Goal: Task Accomplishment & Management: Complete application form

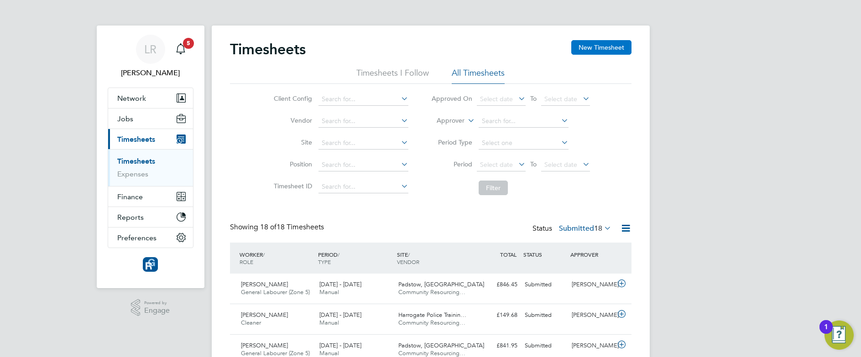
click at [599, 49] on button "New Timesheet" at bounding box center [601, 47] width 60 height 15
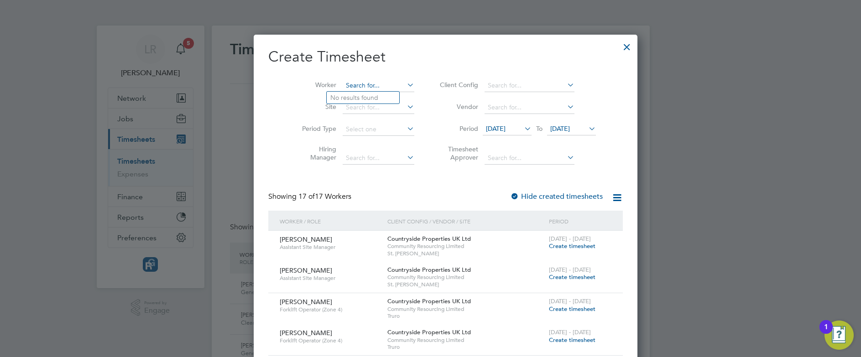
click at [361, 84] on input at bounding box center [379, 85] width 72 height 13
click at [383, 122] on b "[PERSON_NAME]" at bounding box center [409, 123] width 53 height 8
type input "[PERSON_NAME]"
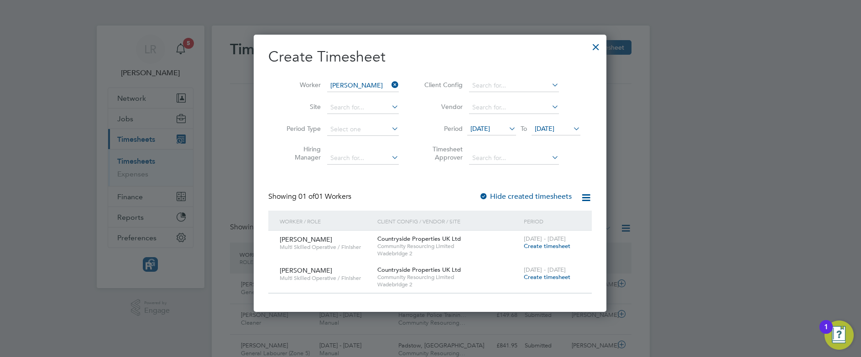
click at [558, 276] on span "Create timesheet" at bounding box center [547, 277] width 47 height 8
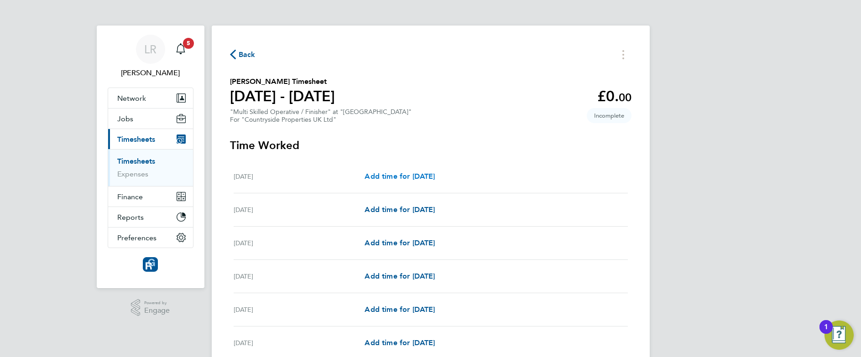
click at [393, 177] on span "Add time for [DATE]" at bounding box center [400, 176] width 70 height 9
select select "30"
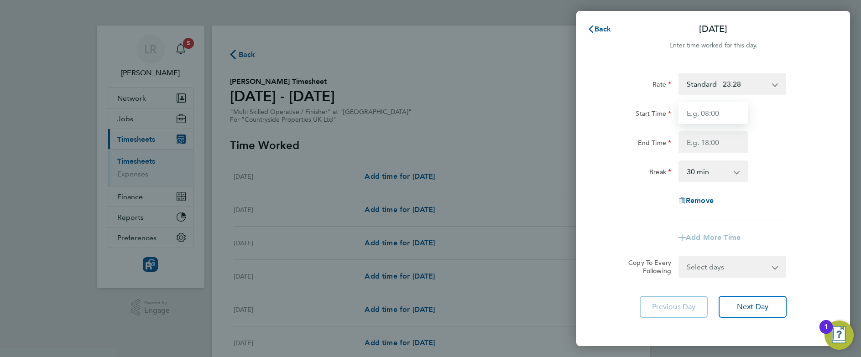
click at [720, 114] on input "Start Time" at bounding box center [712, 113] width 69 height 22
type input "07:30"
type input "17:00"
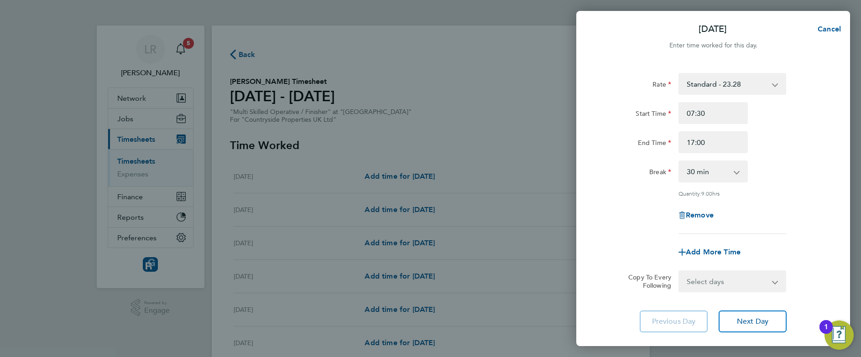
click at [626, 165] on div "Break" at bounding box center [636, 170] width 69 height 18
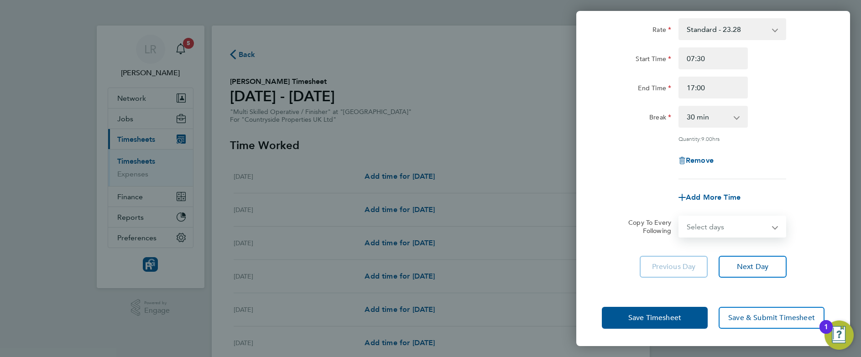
click at [765, 229] on select "Select days Day Weekday (Mon-Fri) Weekend (Sat-Sun) [DATE] [DATE] [DATE] [DATE]…" at bounding box center [727, 227] width 96 height 20
select select "WEEKDAY"
click at [679, 217] on select "Select days Day Weekday (Mon-Fri) Weekend (Sat-Sun) [DATE] [DATE] [DATE] [DATE]…" at bounding box center [727, 227] width 96 height 20
select select "[DATE]"
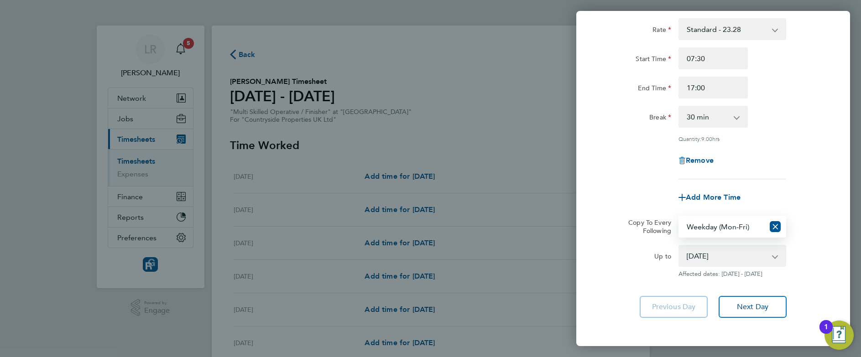
click at [613, 136] on div "Quantity: 9.00 hrs" at bounding box center [713, 138] width 230 height 7
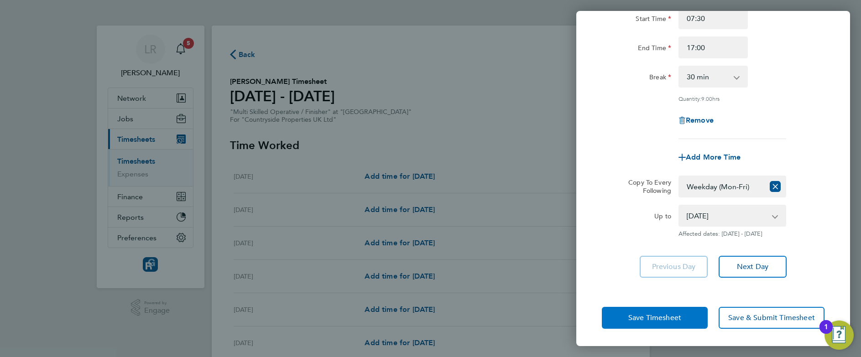
click at [644, 308] on button "Save Timesheet" at bounding box center [655, 318] width 106 height 22
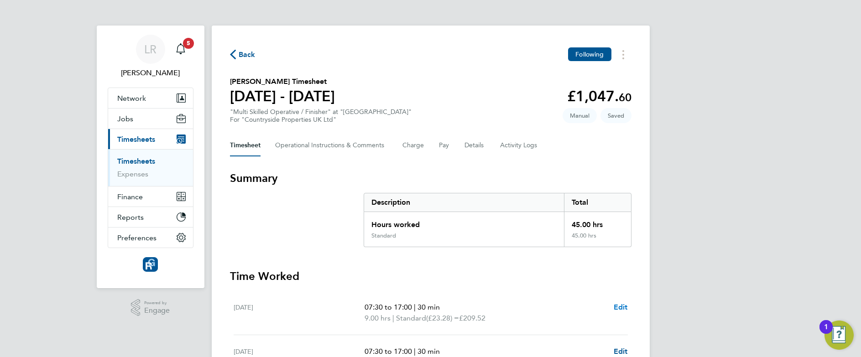
click at [619, 306] on span "Edit" at bounding box center [621, 307] width 14 height 9
select select "30"
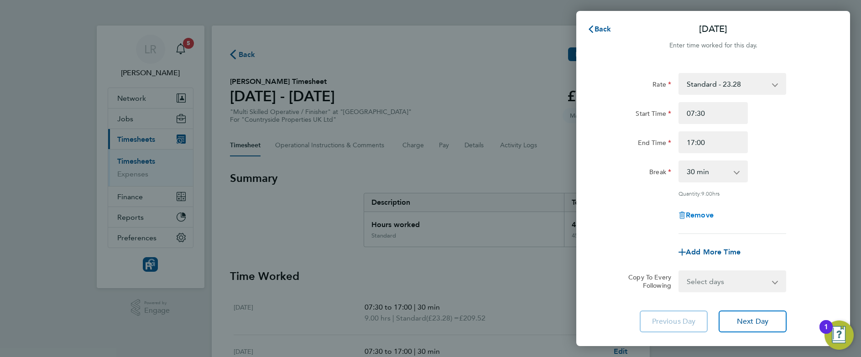
click at [684, 213] on icon "button" at bounding box center [682, 216] width 5 height 6
select select "null"
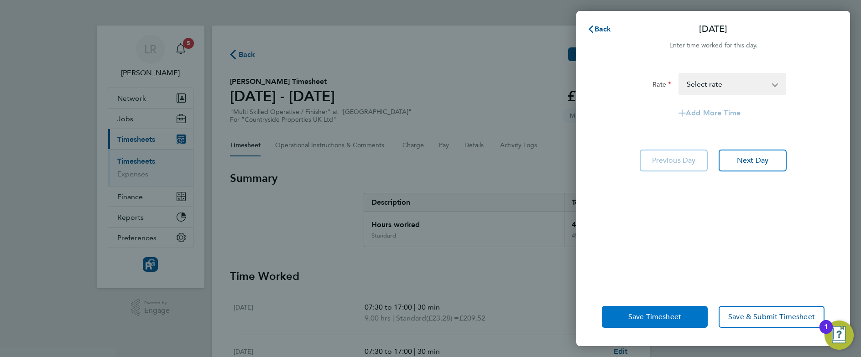
click at [640, 314] on span "Save Timesheet" at bounding box center [654, 317] width 53 height 9
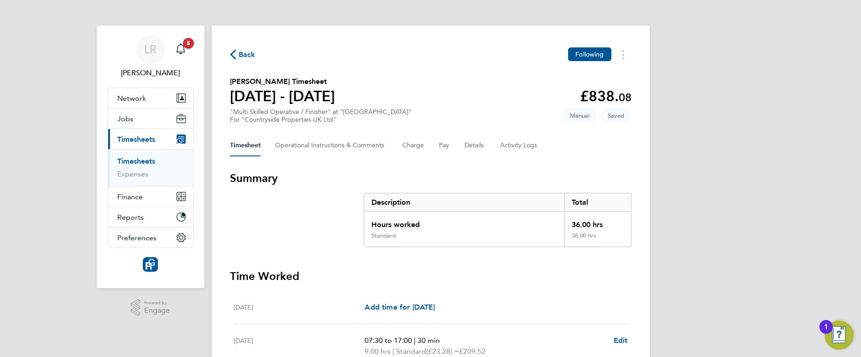
scroll to position [291, 0]
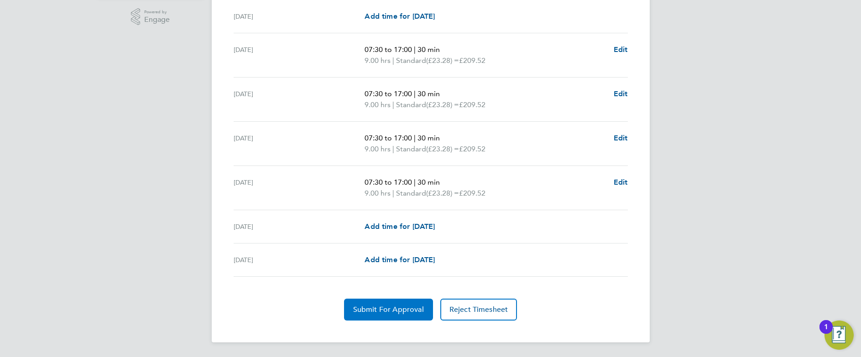
click at [375, 311] on span "Submit For Approval" at bounding box center [388, 309] width 71 height 9
